Goal: Find specific page/section: Find specific page/section

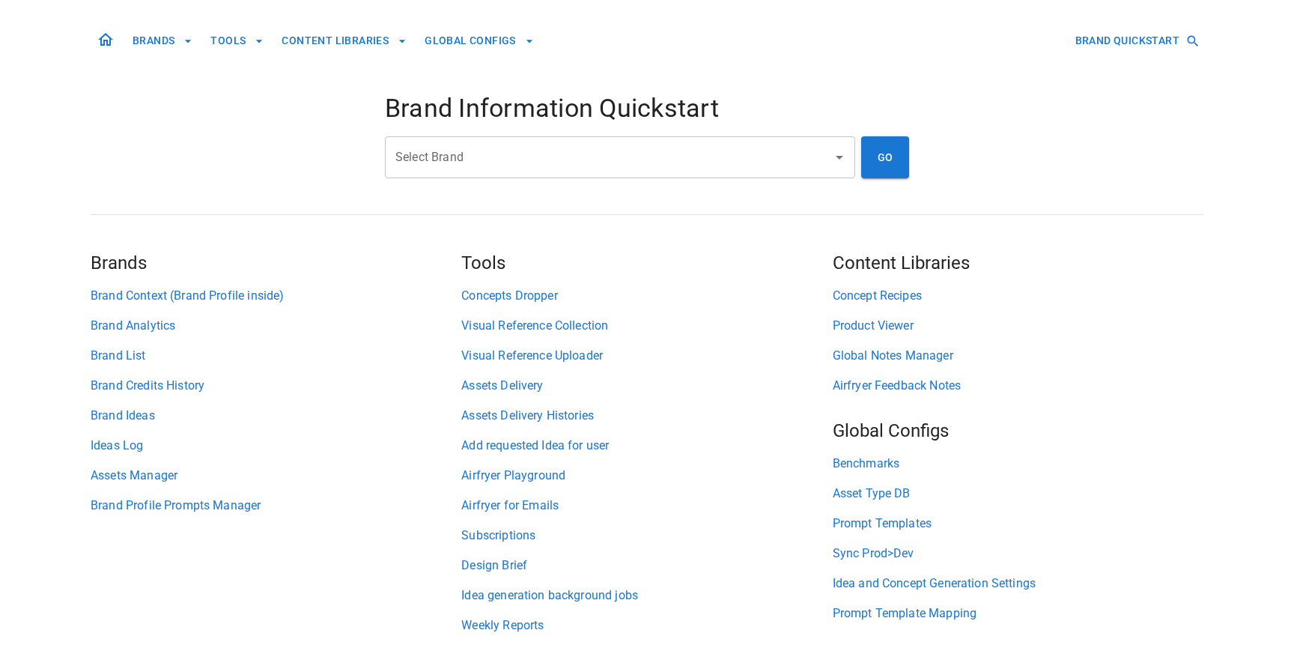
click at [534, 161] on input "Select Brand" at bounding box center [609, 157] width 434 height 28
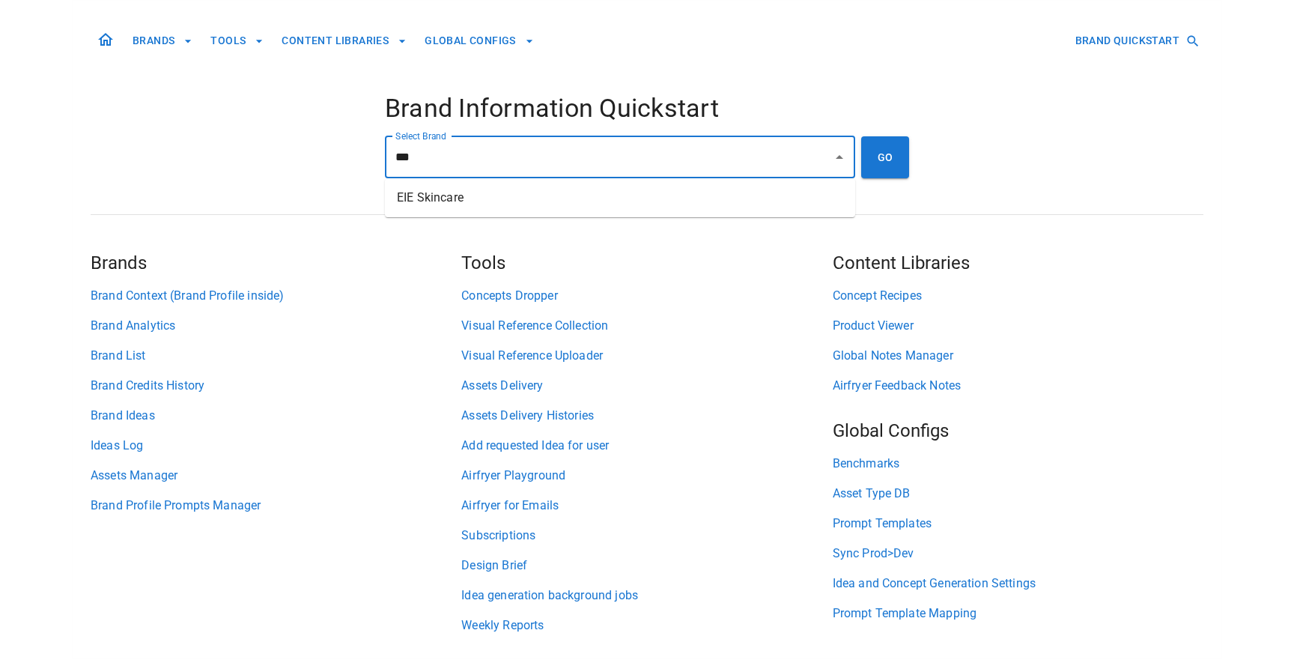
click at [577, 204] on li "EIE Skincare" at bounding box center [620, 197] width 470 height 27
type input "**********"
click at [884, 163] on button "GO" at bounding box center [885, 157] width 48 height 42
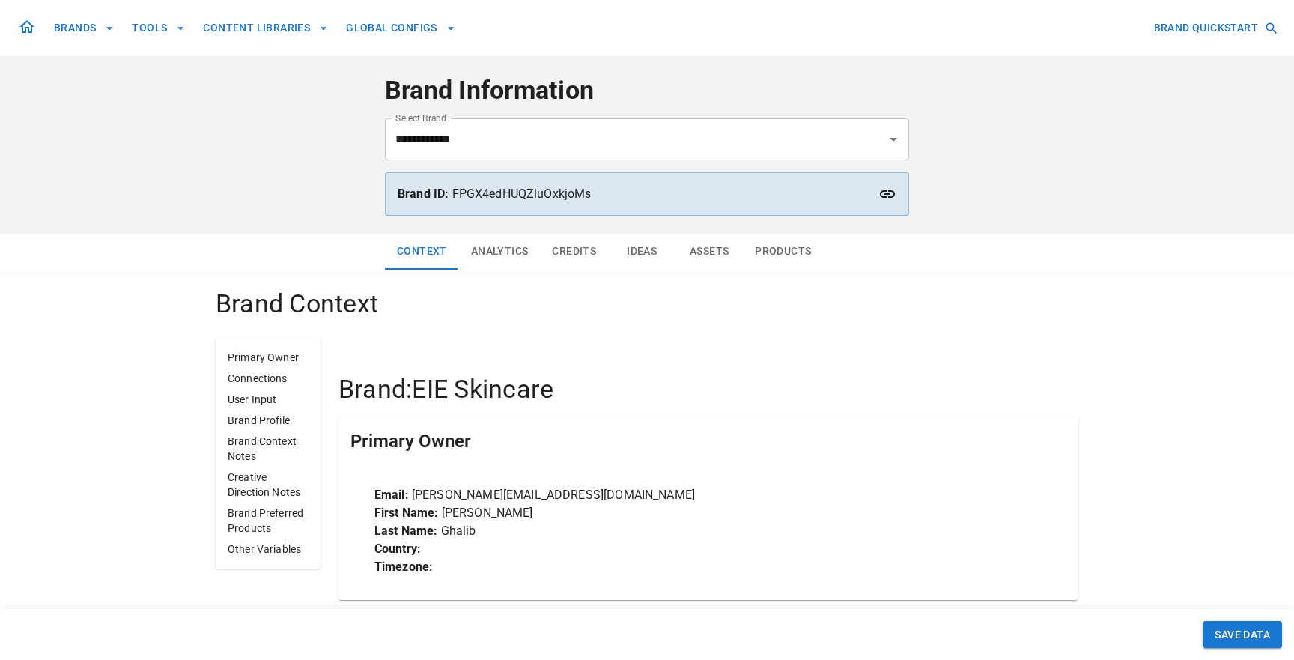
click at [636, 248] on button "Ideas" at bounding box center [641, 252] width 67 height 36
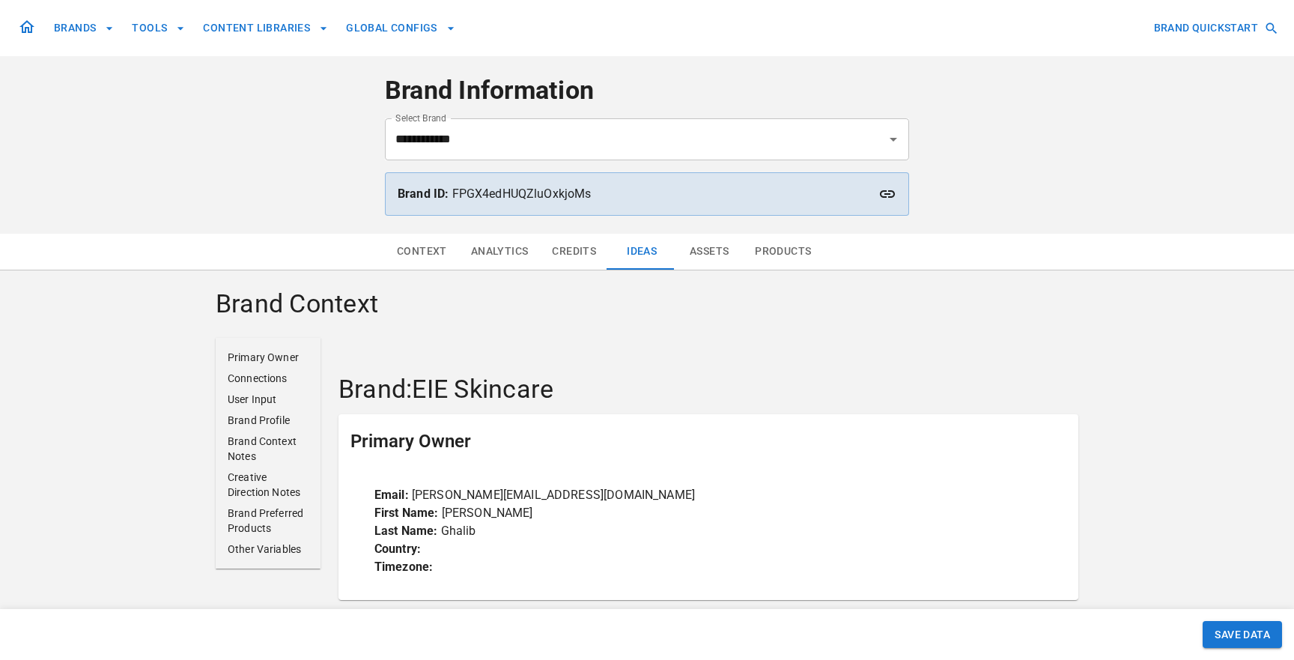
click at [693, 254] on button "Assets" at bounding box center [708, 252] width 67 height 36
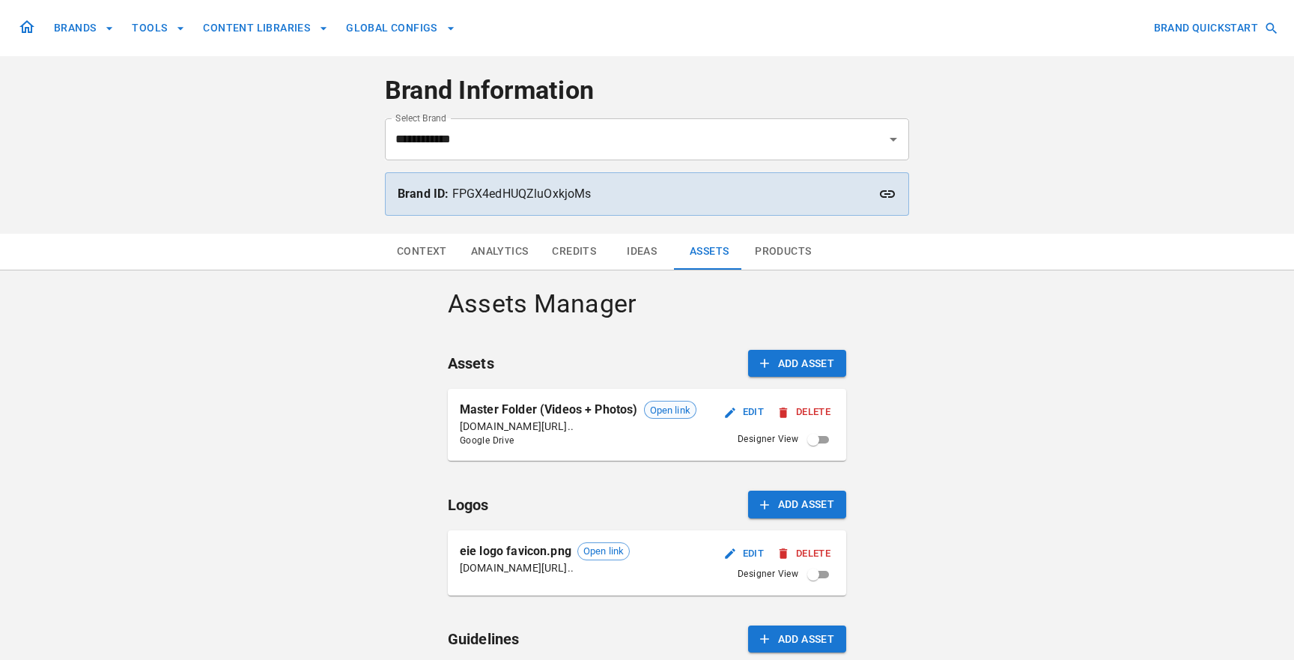
click at [657, 410] on span "Open link" at bounding box center [670, 410] width 51 height 15
